Goal: Transaction & Acquisition: Purchase product/service

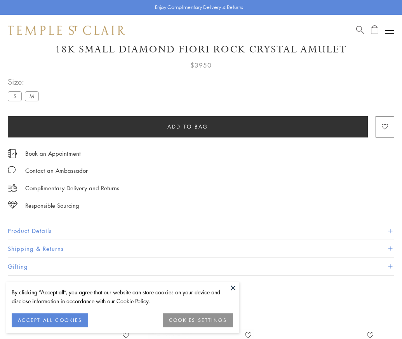
scroll to position [46, 0]
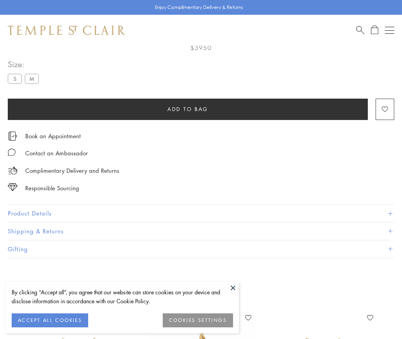
click at [188, 109] on span "Add to bag" at bounding box center [187, 109] width 41 height 9
